Goal: Information Seeking & Learning: Learn about a topic

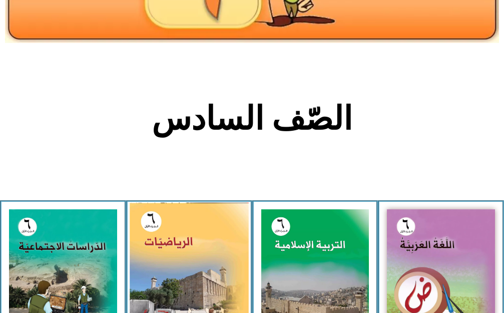
scroll to position [0, 31]
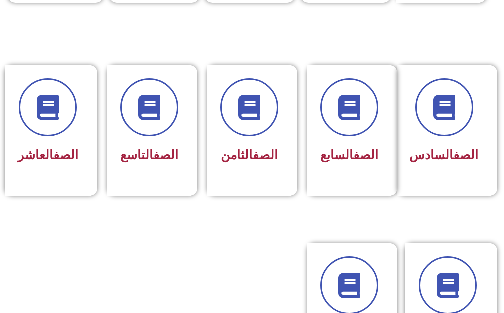
scroll to position [450, 0]
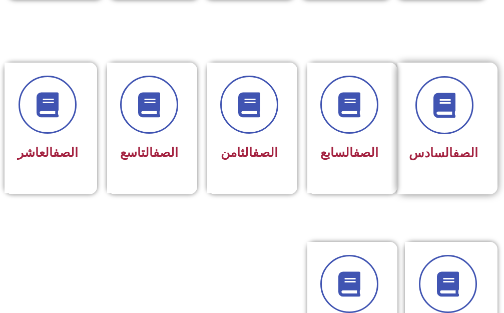
click at [455, 151] on span "الصف السادس" at bounding box center [443, 153] width 69 height 15
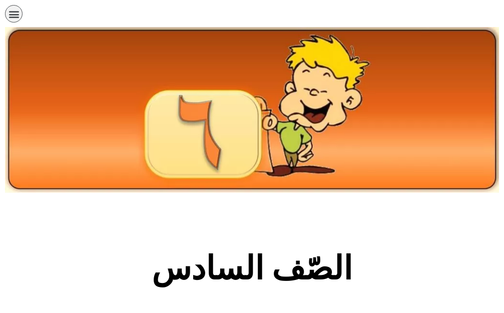
click at [455, 151] on img at bounding box center [252, 110] width 494 height 166
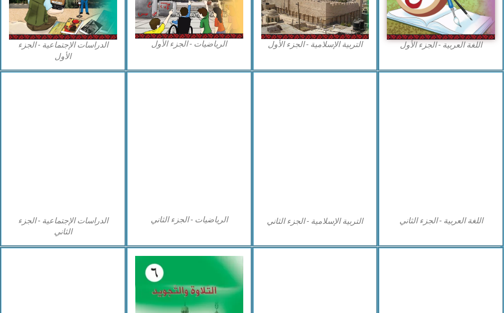
scroll to position [400, 0]
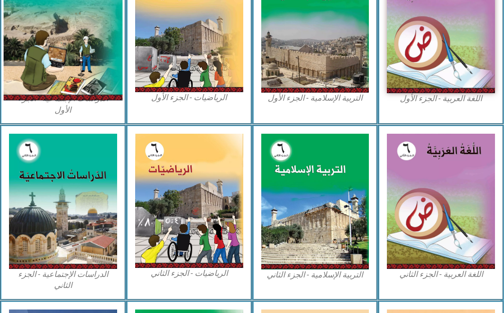
click at [46, 74] on img at bounding box center [63, 25] width 119 height 149
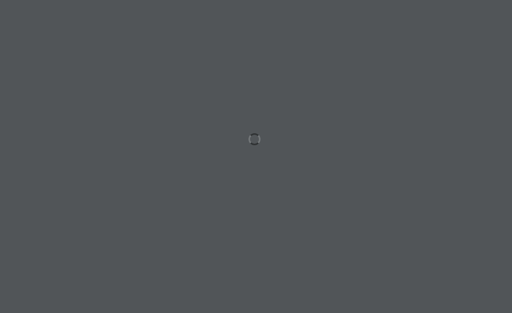
scroll to position [0, 31]
click at [130, 173] on div at bounding box center [256, 156] width 512 height 313
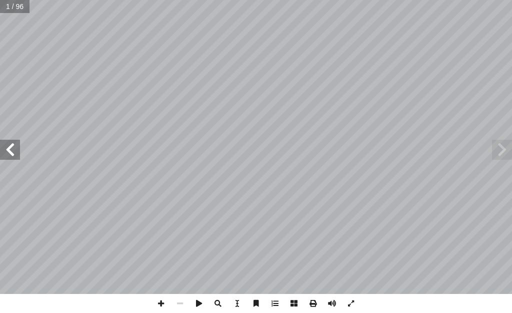
click at [3, 150] on span at bounding box center [10, 150] width 20 height 20
click at [4, 150] on span at bounding box center [10, 150] width 20 height 20
click at [4, 152] on span at bounding box center [10, 150] width 20 height 20
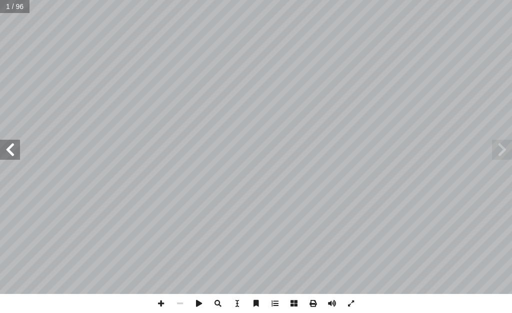
click at [4, 153] on span at bounding box center [10, 150] width 20 height 20
click at [4, 154] on span at bounding box center [10, 150] width 20 height 20
click at [4, 159] on span at bounding box center [10, 150] width 20 height 20
click at [3, 149] on span at bounding box center [10, 150] width 20 height 20
click at [4, 149] on span at bounding box center [10, 150] width 20 height 20
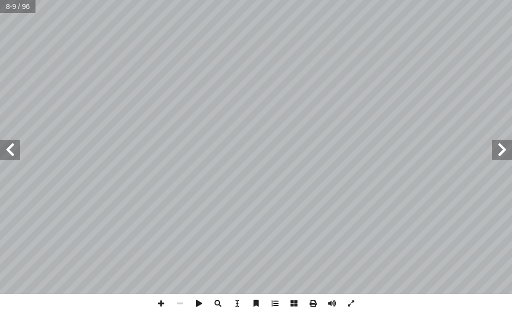
click at [4, 149] on span at bounding box center [10, 150] width 20 height 20
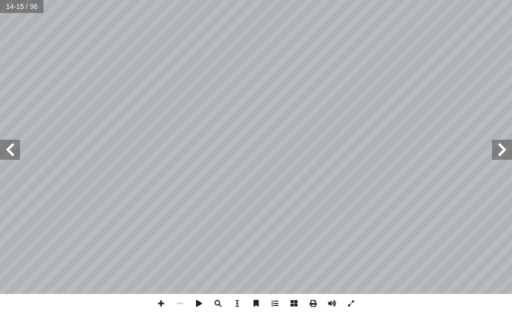
click at [4, 149] on span at bounding box center [10, 150] width 20 height 20
click at [5, 150] on span at bounding box center [10, 150] width 20 height 20
click at [0, 149] on span at bounding box center [10, 150] width 20 height 20
click at [12, 148] on span at bounding box center [10, 150] width 20 height 20
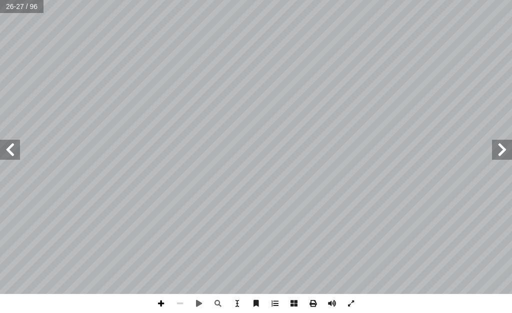
click at [160, 301] on span at bounding box center [161, 303] width 19 height 19
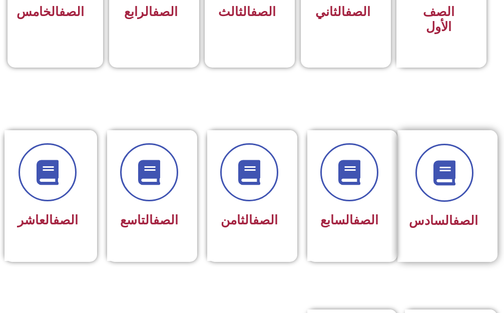
scroll to position [400, 0]
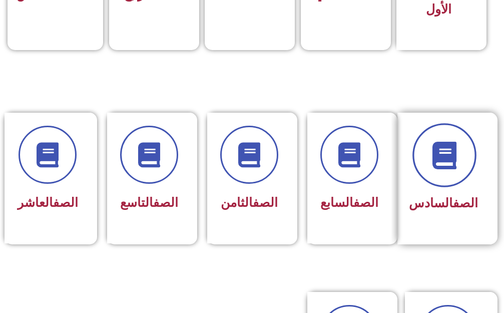
click at [447, 149] on icon at bounding box center [444, 155] width 28 height 28
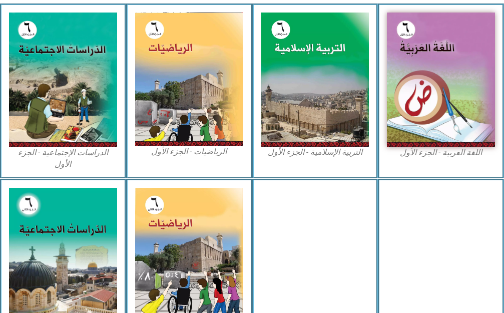
scroll to position [551, 0]
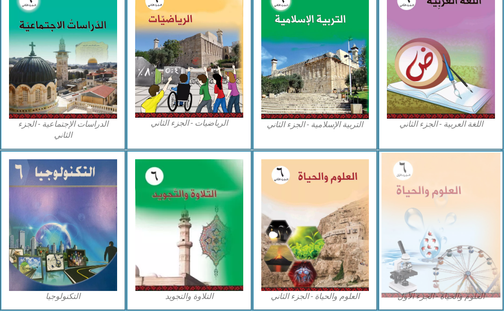
click at [447, 218] on img at bounding box center [440, 224] width 119 height 145
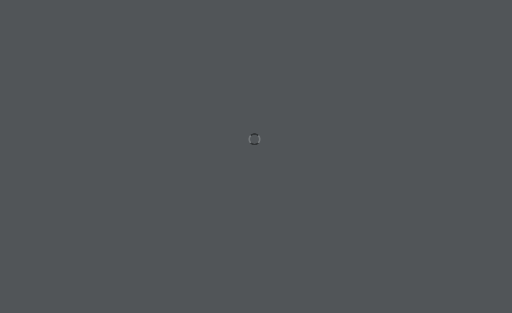
scroll to position [0, 31]
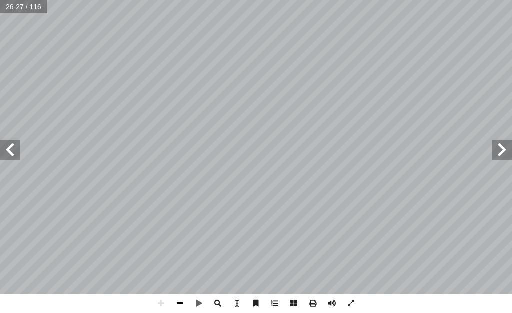
click at [180, 304] on span at bounding box center [180, 303] width 19 height 19
click at [502, 147] on span at bounding box center [502, 150] width 20 height 20
click at [10, 156] on span at bounding box center [10, 150] width 20 height 20
